Goal: Communication & Community: Answer question/provide support

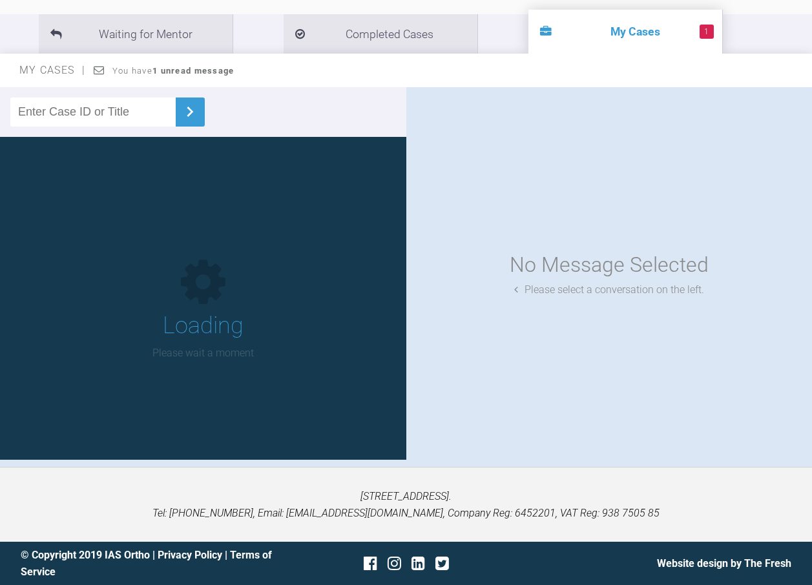
scroll to position [142, 0]
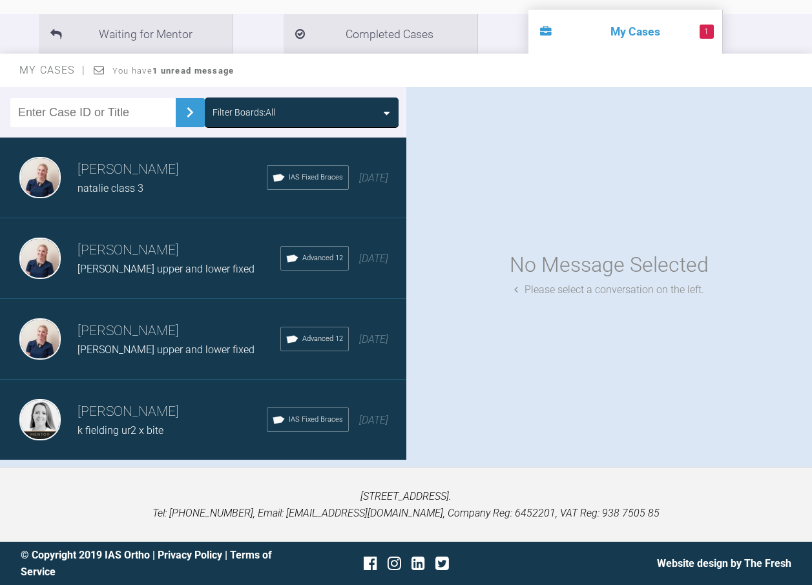
click at [262, 109] on div "Filter Boards: All" at bounding box center [244, 112] width 63 height 14
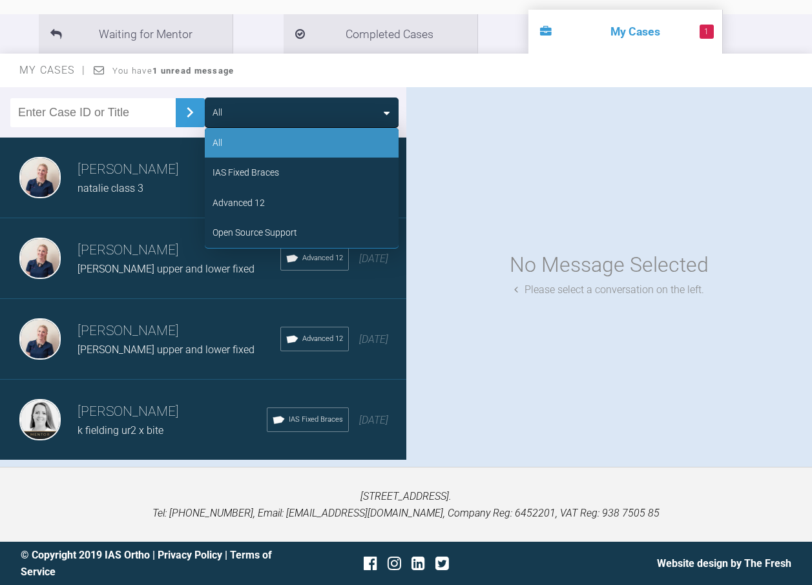
click at [287, 200] on div "Advanced 12" at bounding box center [302, 203] width 194 height 30
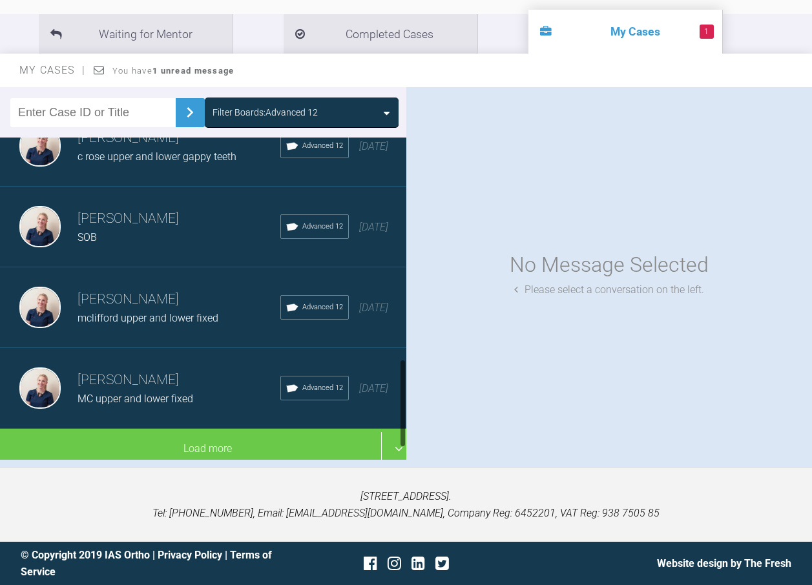
scroll to position [778, 0]
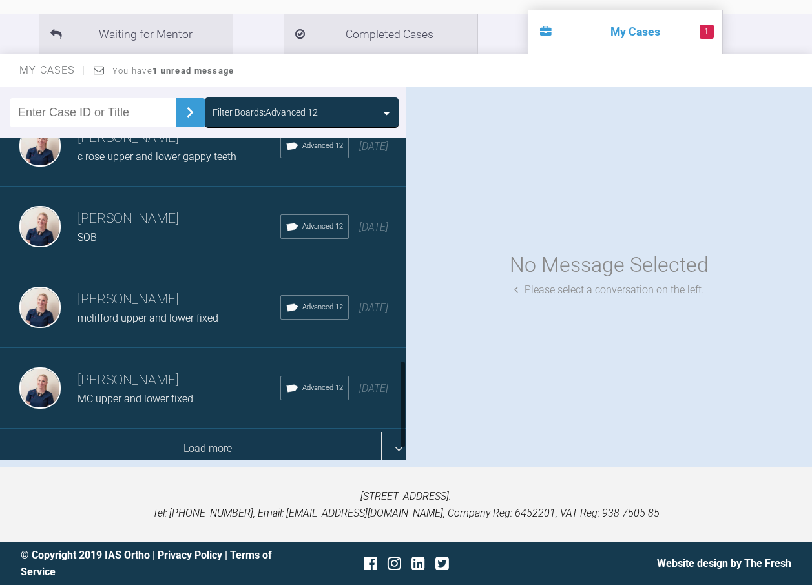
click at [201, 430] on div "Load more" at bounding box center [208, 449] width 416 height 40
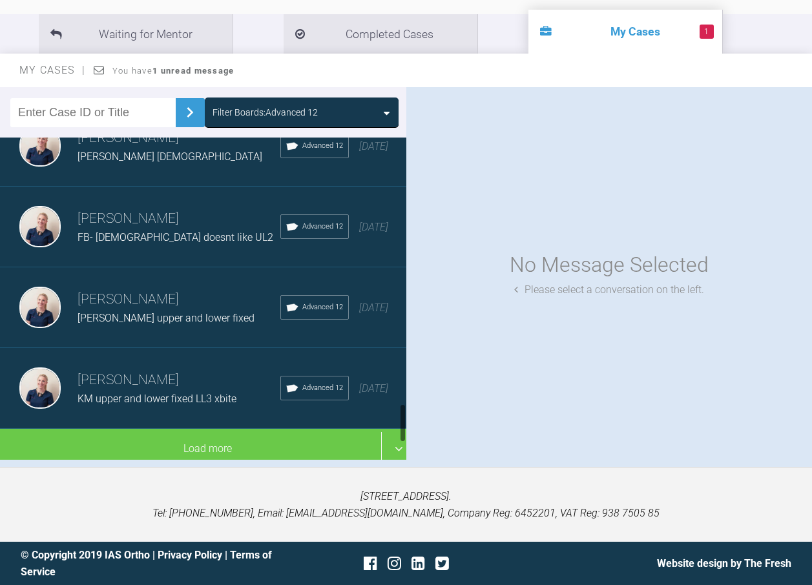
scroll to position [2151, 0]
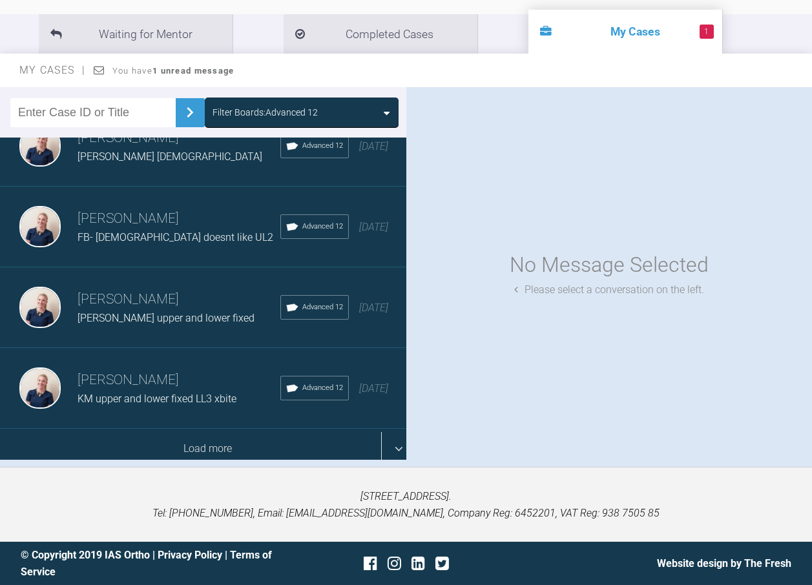
click at [200, 429] on div "Load more" at bounding box center [208, 449] width 416 height 40
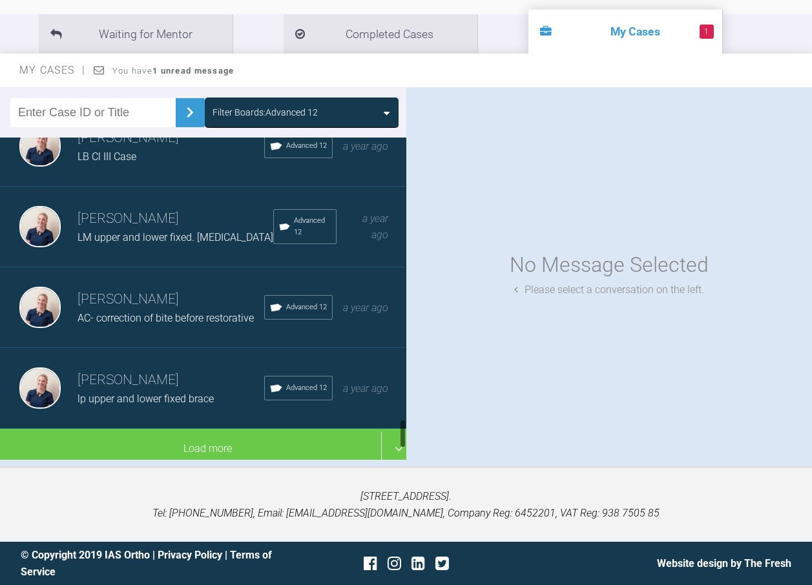
scroll to position [2959, 0]
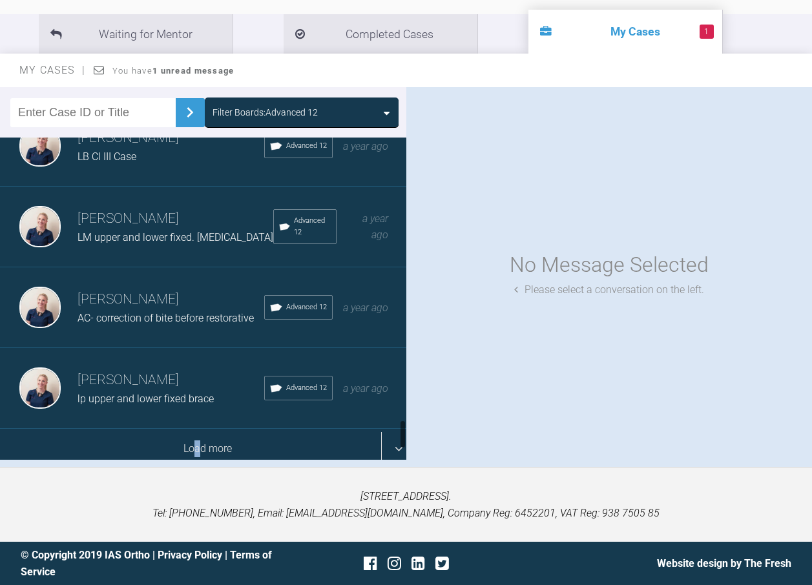
click at [194, 435] on div "Load more" at bounding box center [208, 449] width 416 height 40
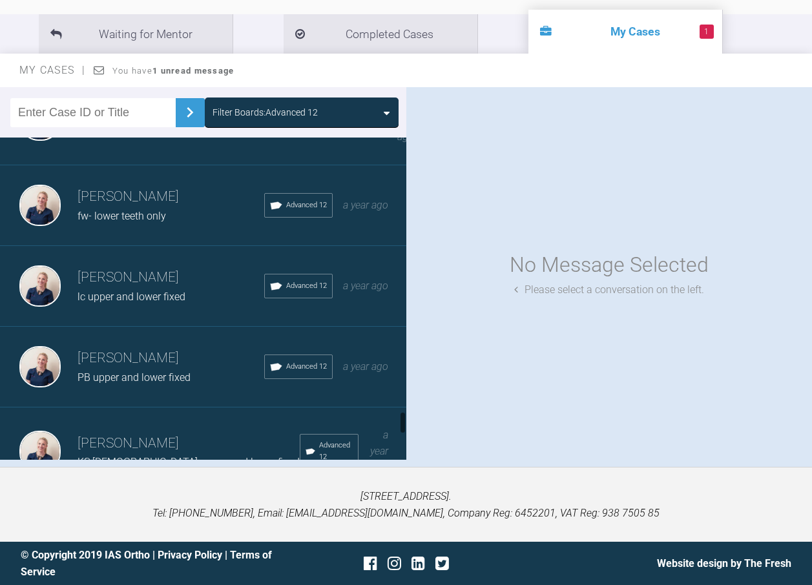
scroll to position [3734, 0]
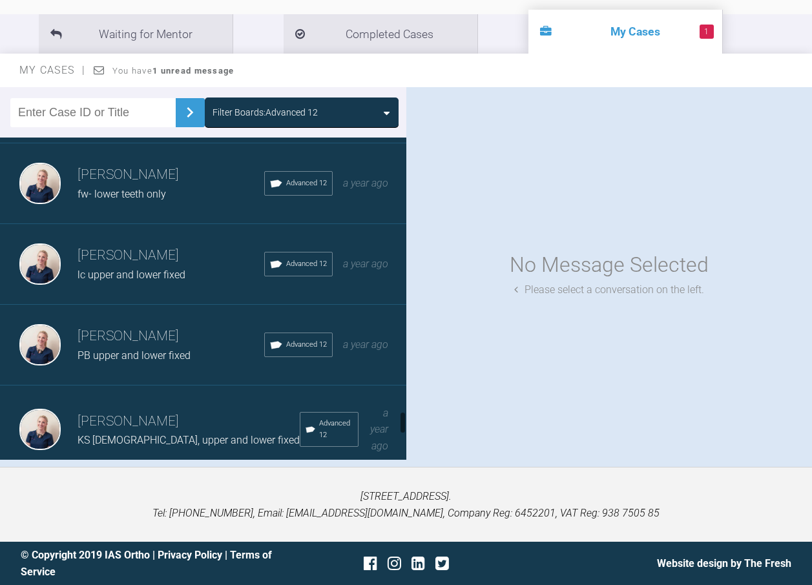
click at [138, 326] on h3 "[PERSON_NAME]" at bounding box center [171, 337] width 187 height 22
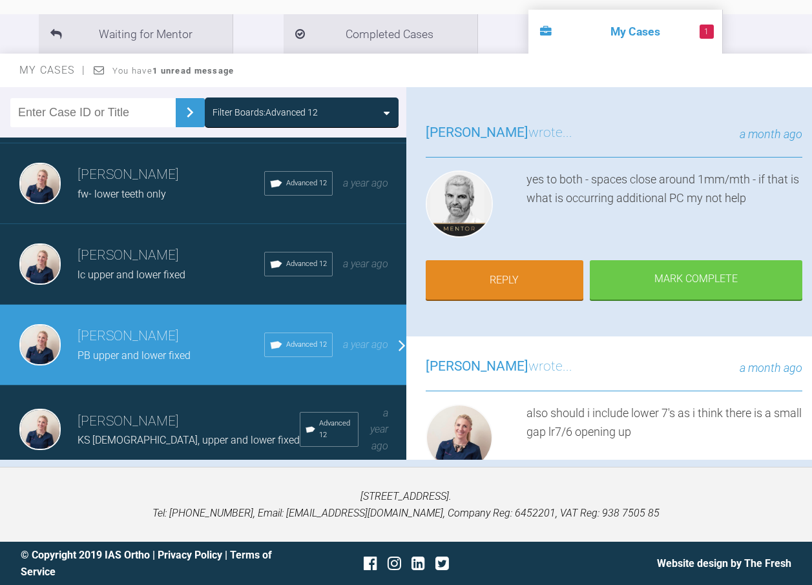
scroll to position [129, 0]
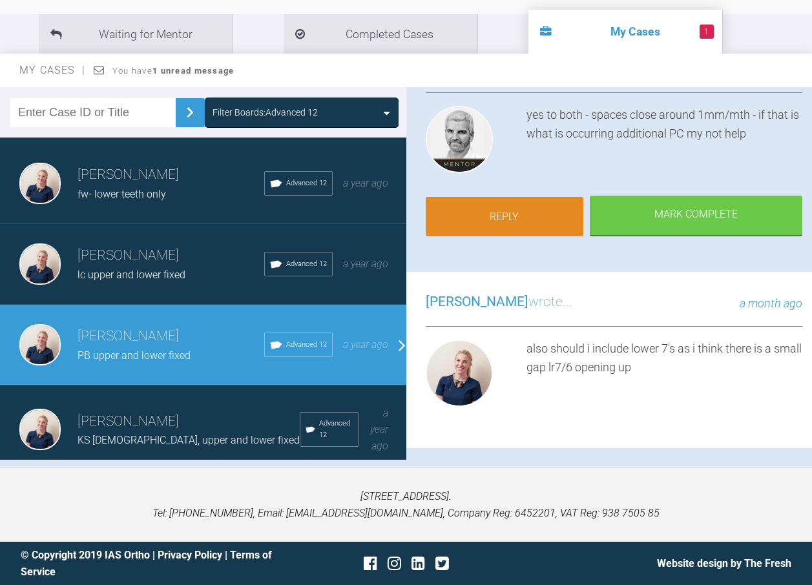
click at [514, 216] on link "Reply" at bounding box center [505, 217] width 158 height 40
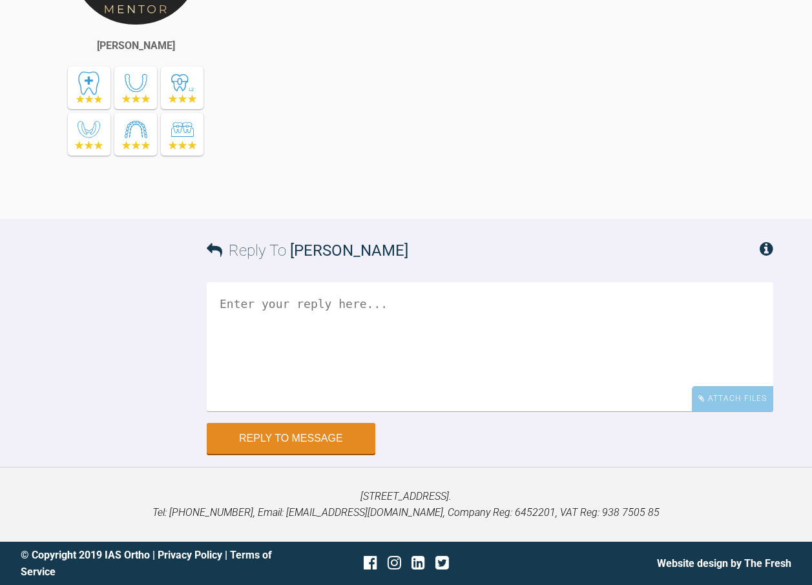
scroll to position [22758, 0]
